Goal: Information Seeking & Learning: Find specific fact

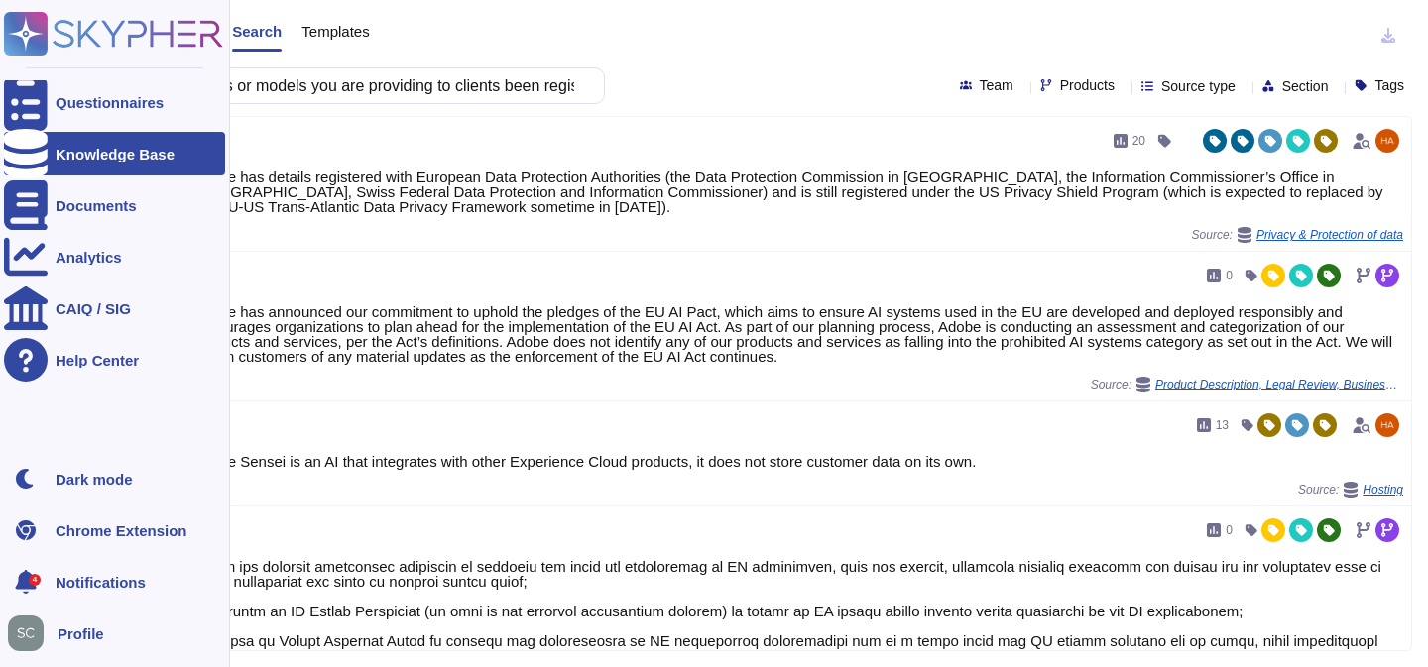
scroll to position [283, 0]
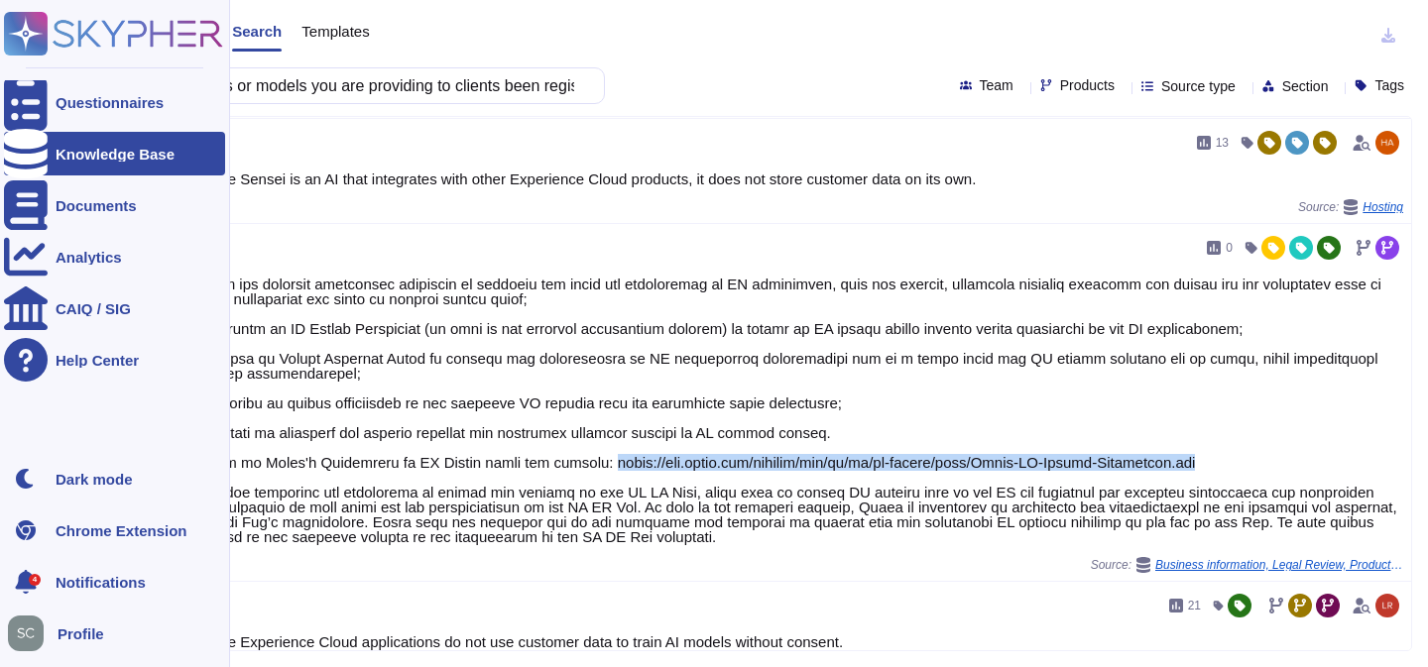
click at [117, 42] on icon at bounding box center [113, 34] width 219 height 44
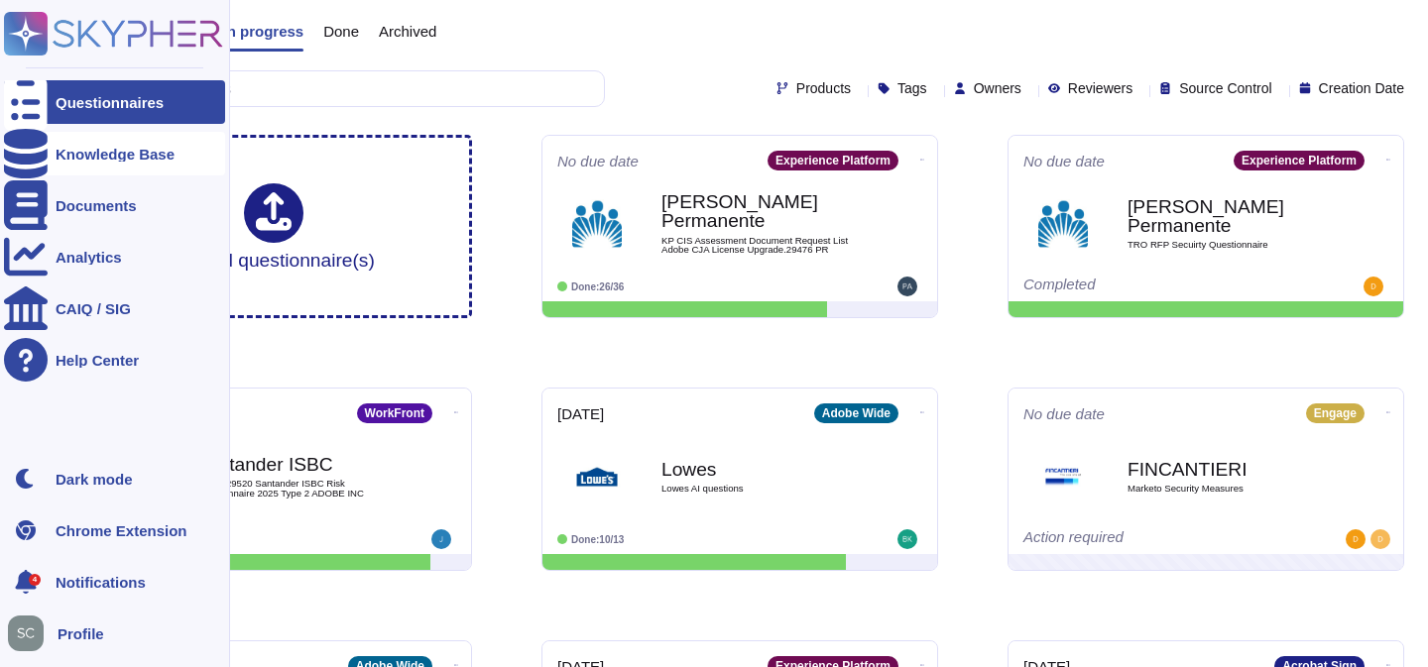
click at [75, 145] on div "Knowledge Base" at bounding box center [114, 154] width 221 height 44
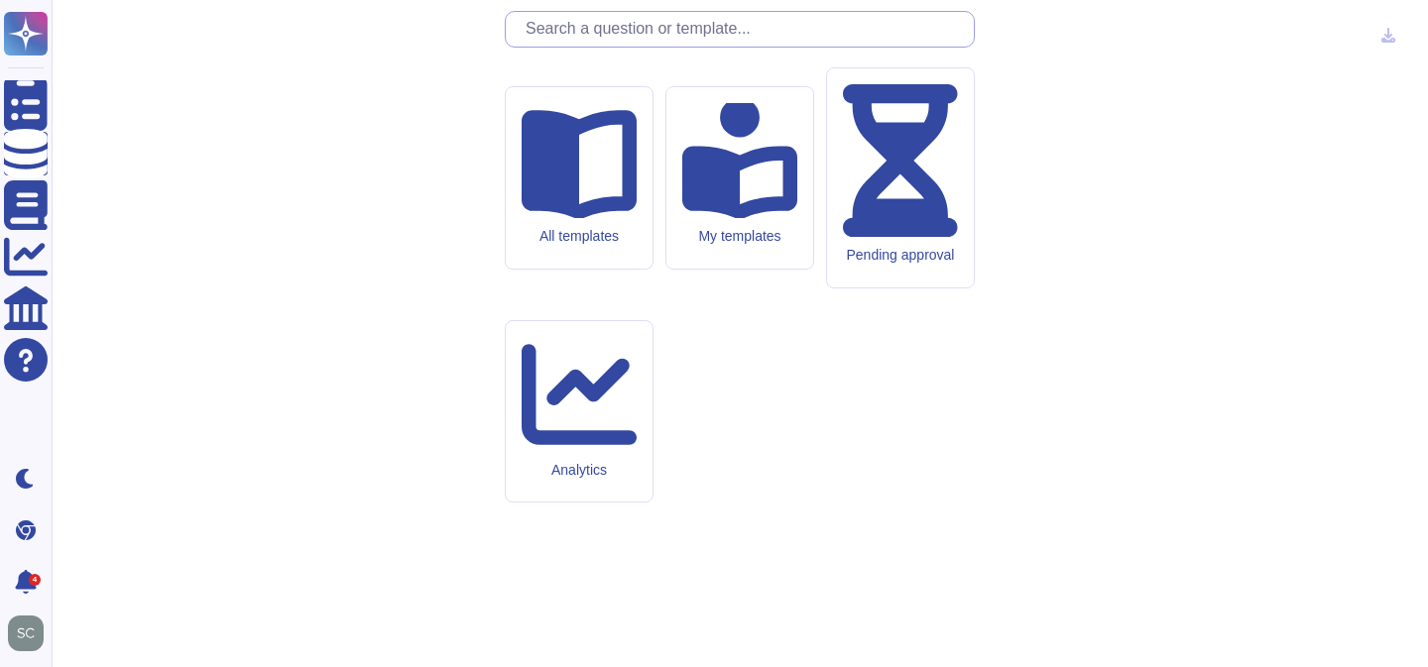
click at [638, 47] on input "text" at bounding box center [745, 29] width 458 height 35
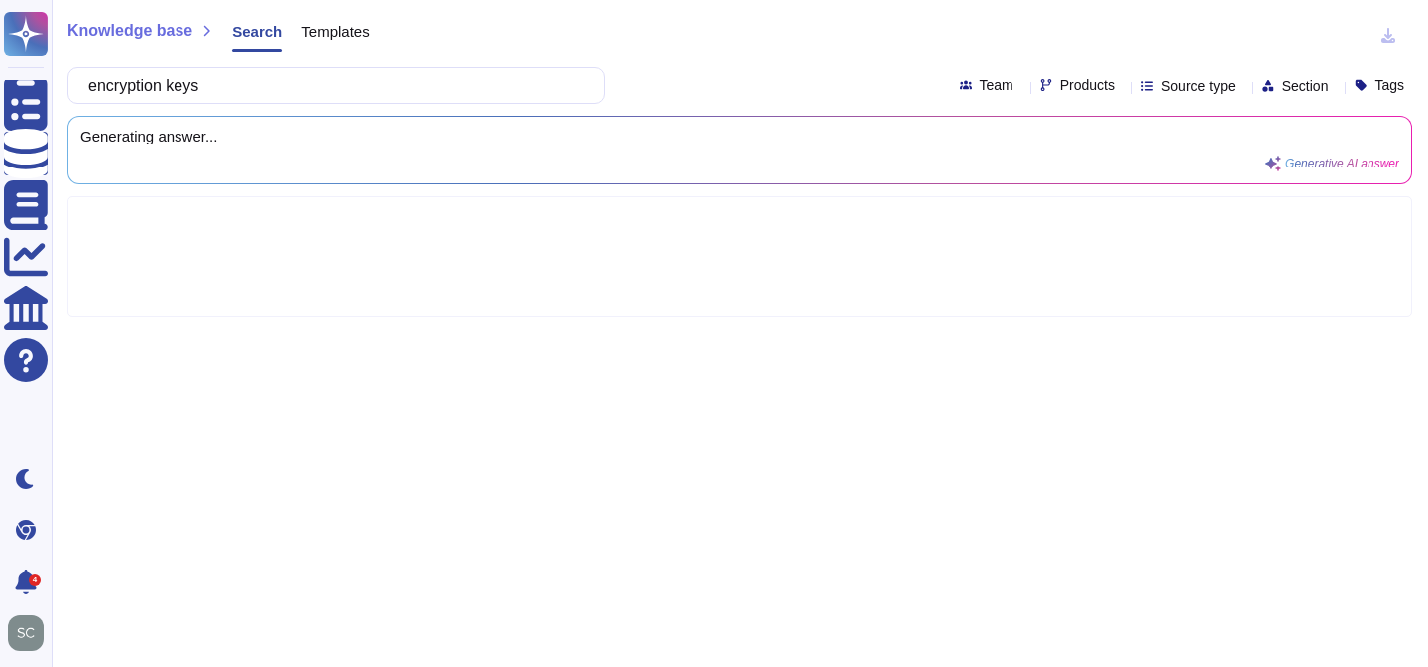
type input "encryption keys"
